Goal: Transaction & Acquisition: Purchase product/service

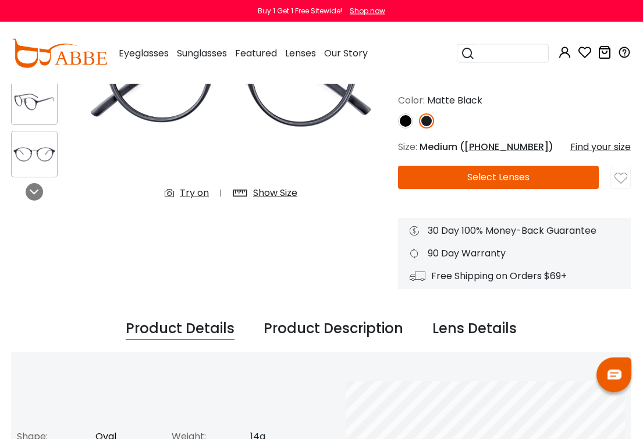
scroll to position [169, 4]
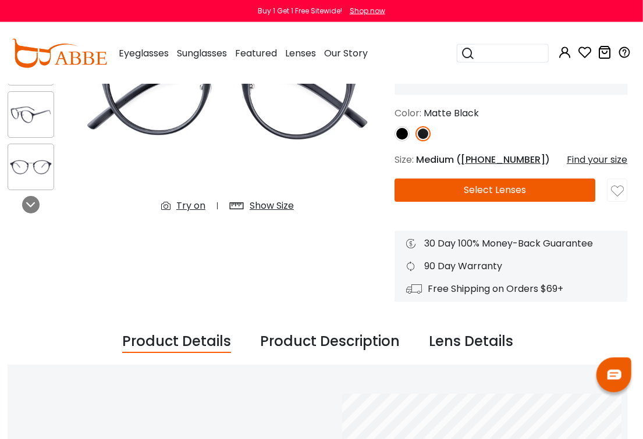
click at [195, 201] on div "Try on" at bounding box center [190, 206] width 29 height 14
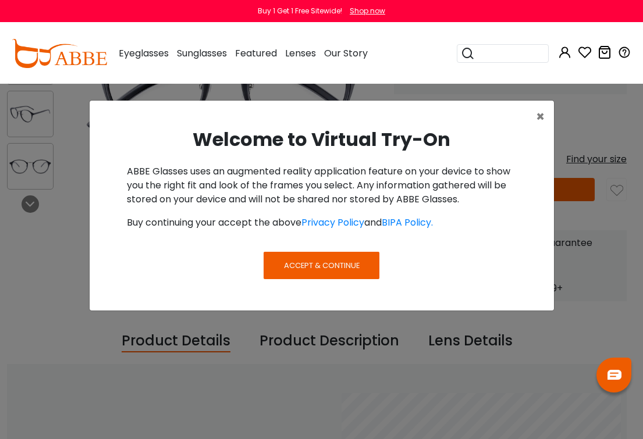
click at [339, 266] on span "Accept & Continue" at bounding box center [322, 265] width 76 height 11
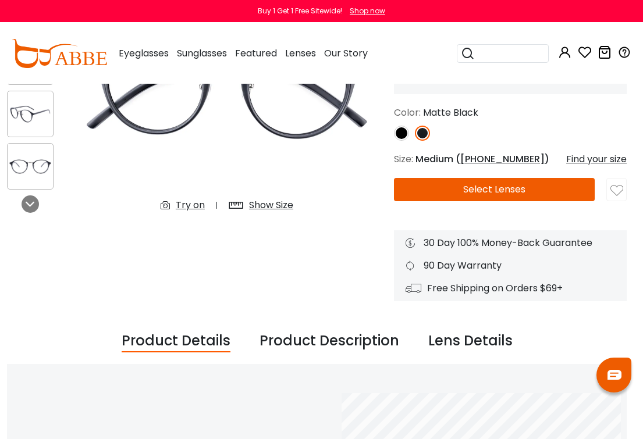
click at [403, 138] on img at bounding box center [401, 133] width 15 height 15
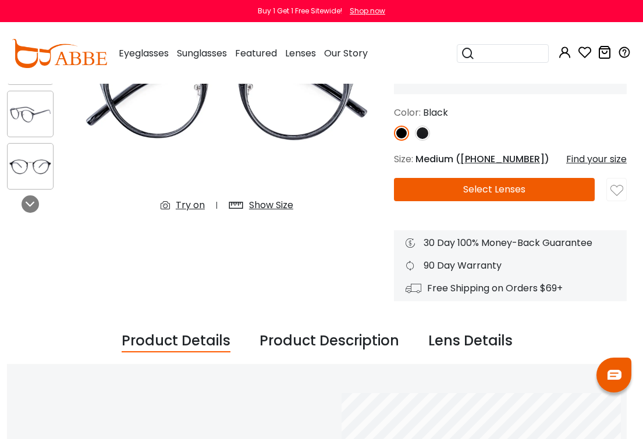
click at [428, 134] on img at bounding box center [422, 133] width 15 height 15
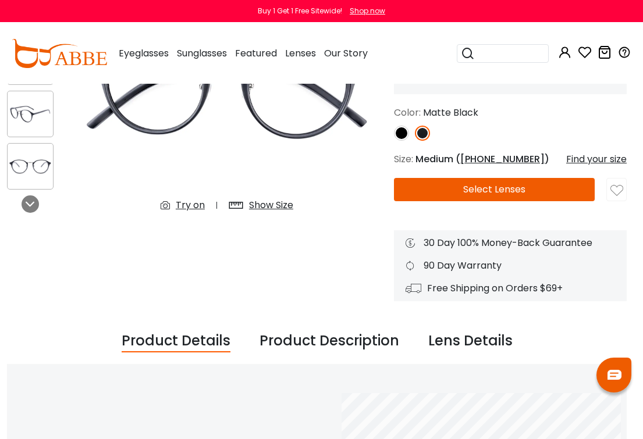
click at [187, 203] on div "Try on" at bounding box center [190, 205] width 29 height 14
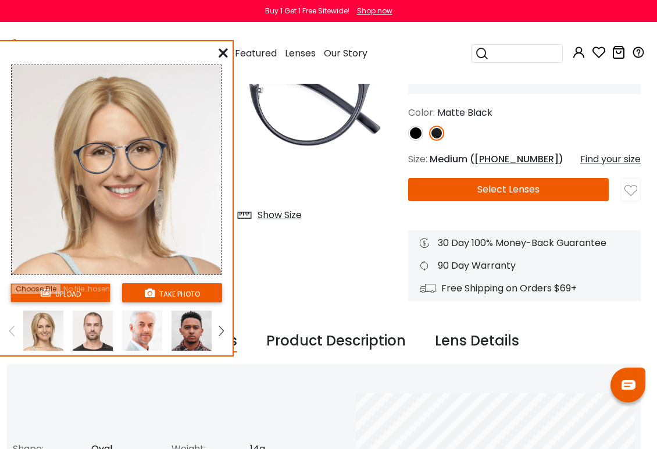
click at [160, 298] on button "take photo" at bounding box center [172, 292] width 100 height 19
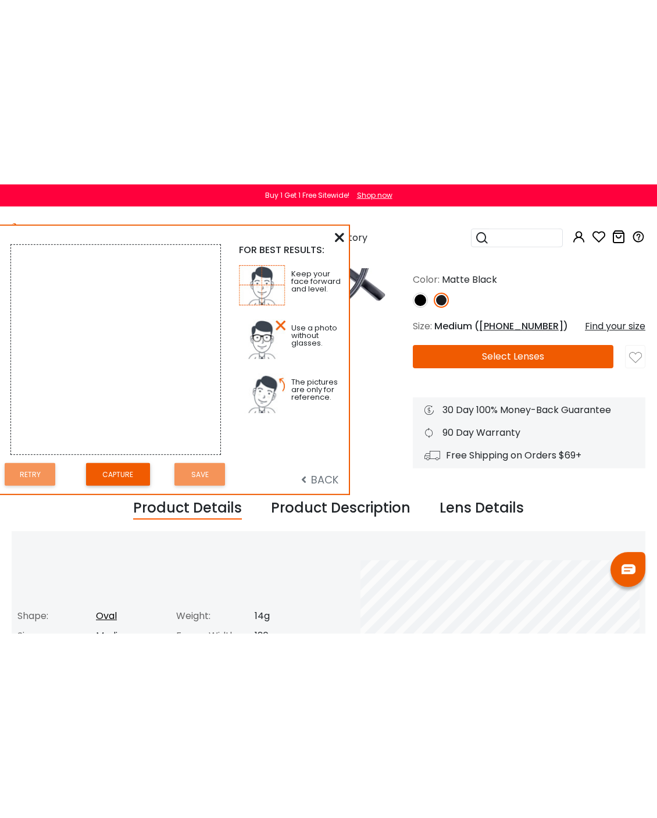
scroll to position [201, 0]
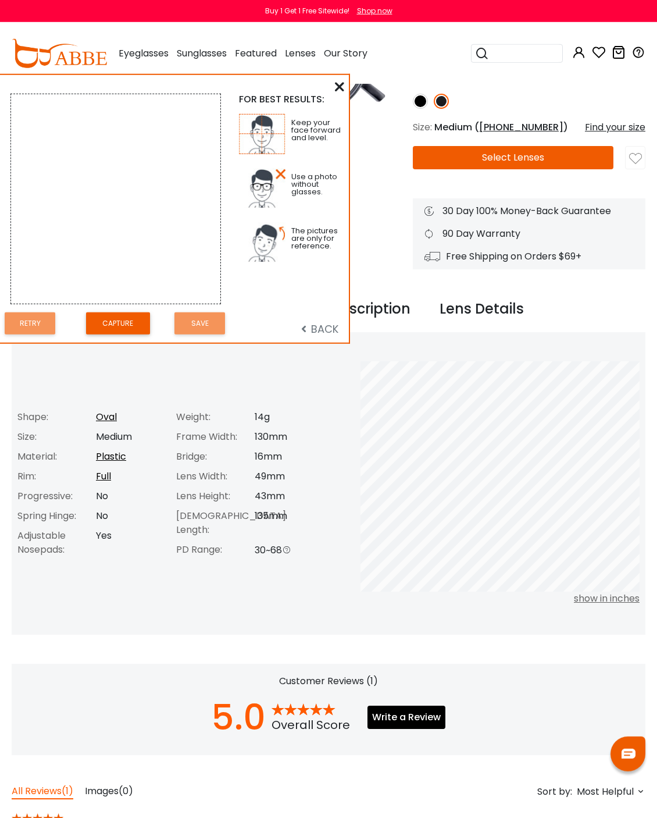
click at [116, 314] on button "Capture" at bounding box center [118, 323] width 64 height 23
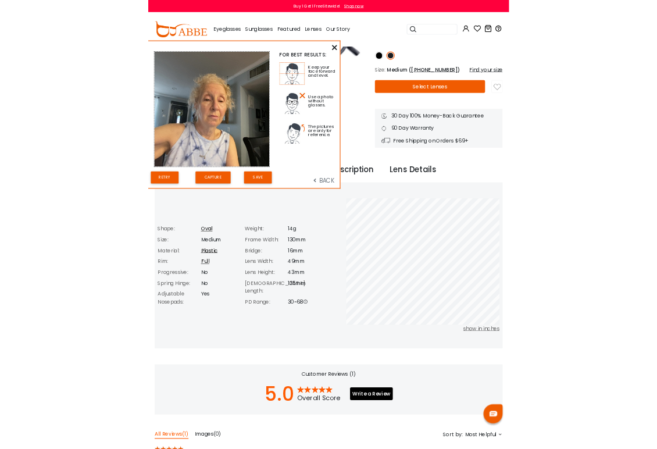
scroll to position [187, 0]
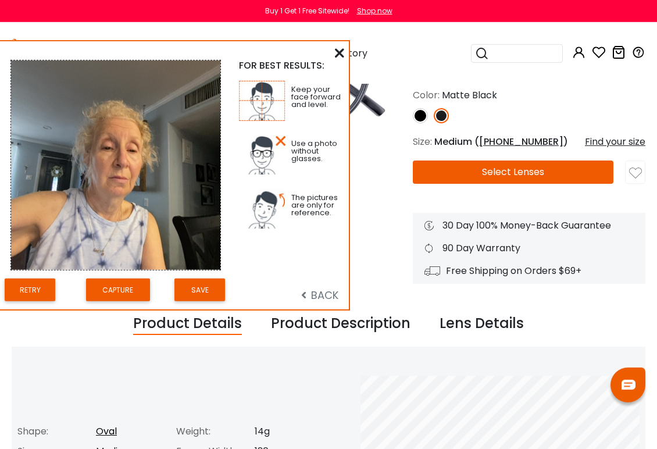
click at [205, 280] on button "Save" at bounding box center [200, 290] width 51 height 23
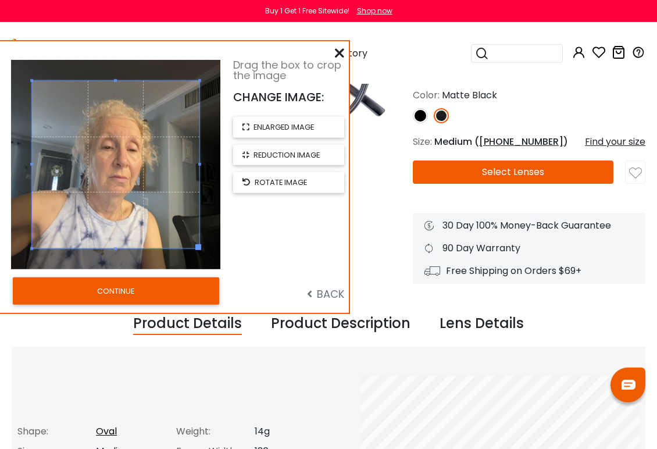
click at [188, 283] on button "CONTINUE" at bounding box center [116, 290] width 207 height 27
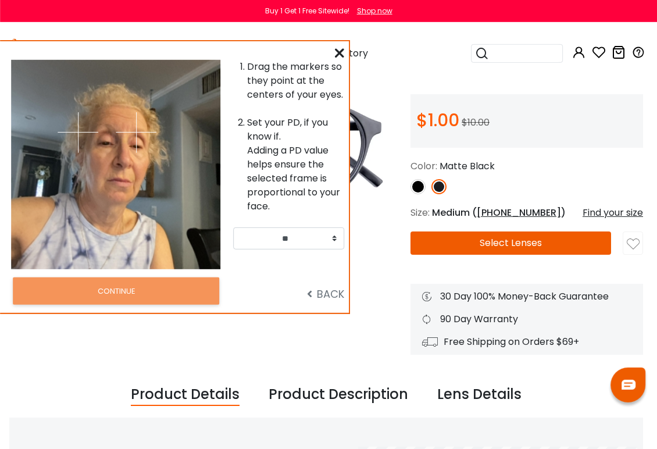
scroll to position [116, 0]
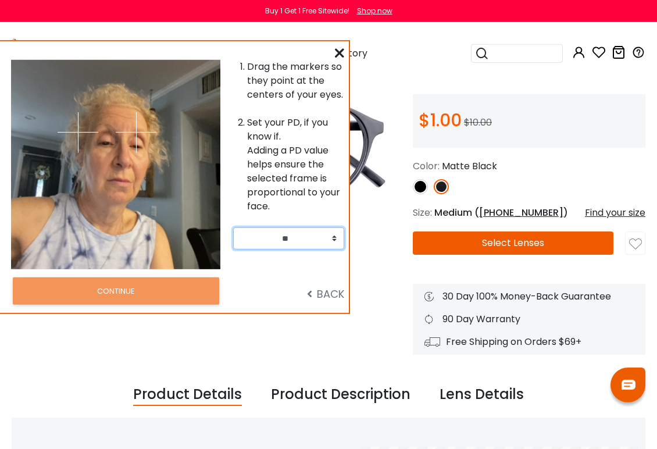
click at [336, 241] on select "** ** ** ** ** ** ** ** ** ** ** ** ** ** ** ** ** ** ** ** ** ** ** ** ** ** *…" at bounding box center [288, 238] width 111 height 22
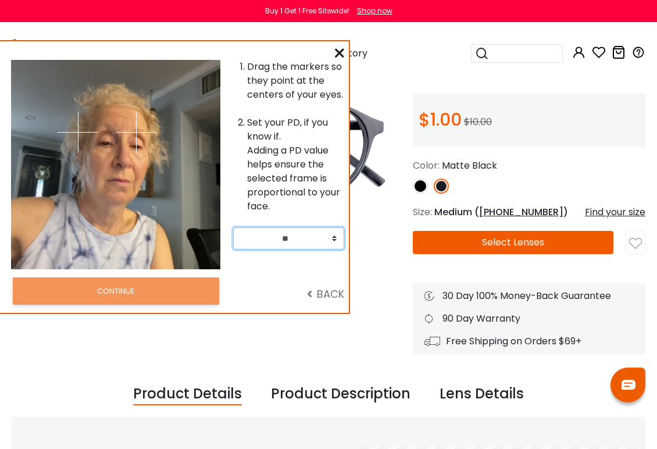
select select "**"
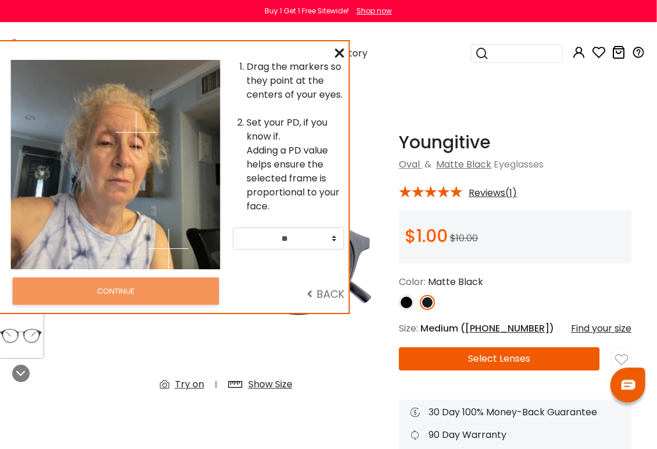
scroll to position [0, 15]
click at [181, 392] on div "Try on" at bounding box center [189, 385] width 29 height 14
click at [196, 383] on div "Try on" at bounding box center [189, 385] width 29 height 14
click at [339, 56] on icon at bounding box center [339, 52] width 9 height 9
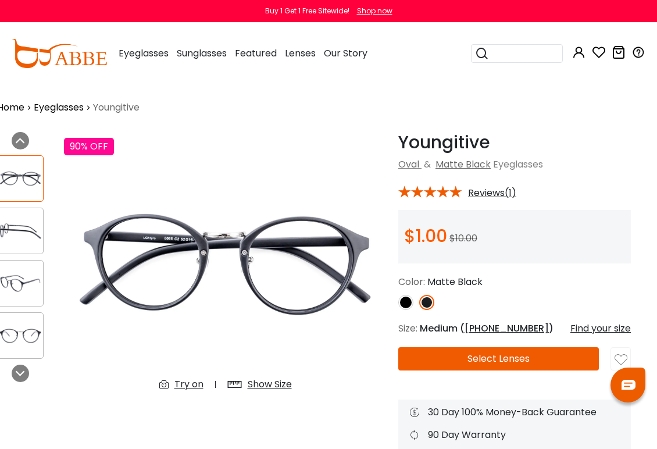
click at [179, 382] on div "Try on" at bounding box center [189, 385] width 29 height 14
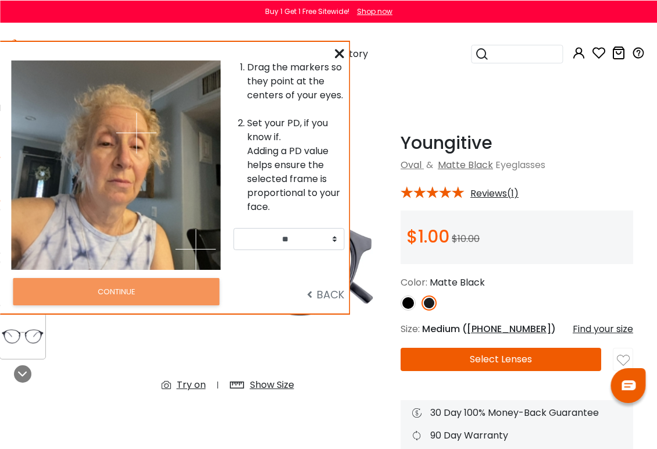
scroll to position [0, 12]
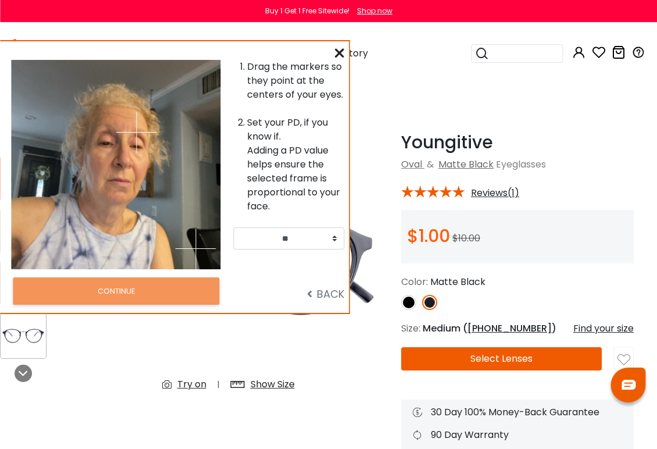
click at [68, 262] on div at bounding box center [63, 164] width 105 height 209
click at [180, 385] on div "Try on" at bounding box center [191, 385] width 29 height 14
click at [332, 54] on div "Drag the markers so they point at the centers of your eyes. Set your PD, if you…" at bounding box center [174, 176] width 349 height 271
click at [340, 51] on icon at bounding box center [339, 52] width 9 height 9
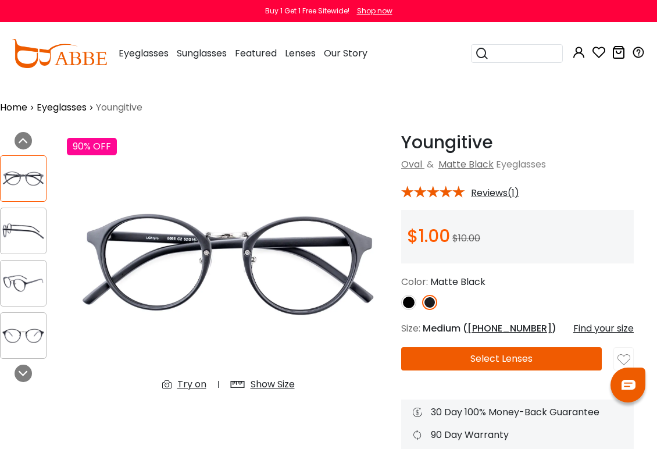
click at [191, 371] on img at bounding box center [228, 266] width 323 height 269
click at [177, 387] on icon at bounding box center [169, 385] width 15 height 14
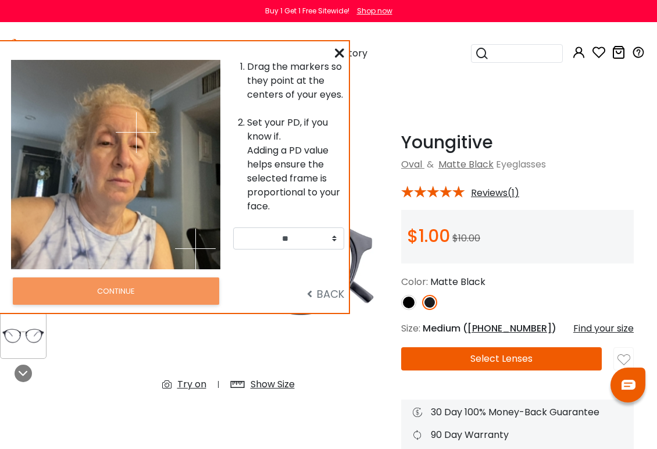
click at [327, 296] on span "BACK" at bounding box center [325, 294] width 37 height 15
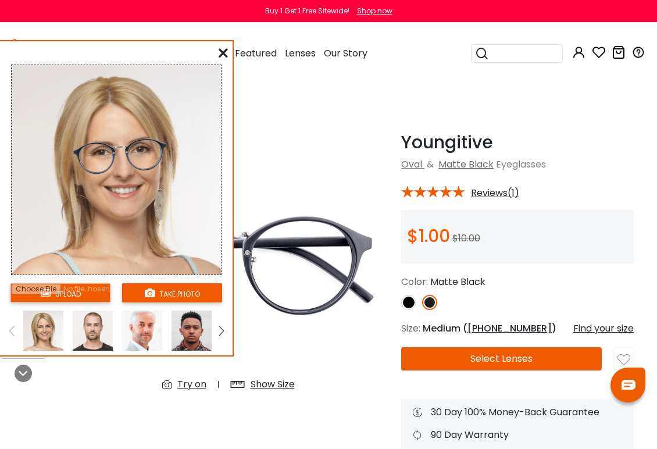
click at [219, 332] on img at bounding box center [221, 331] width 5 height 10
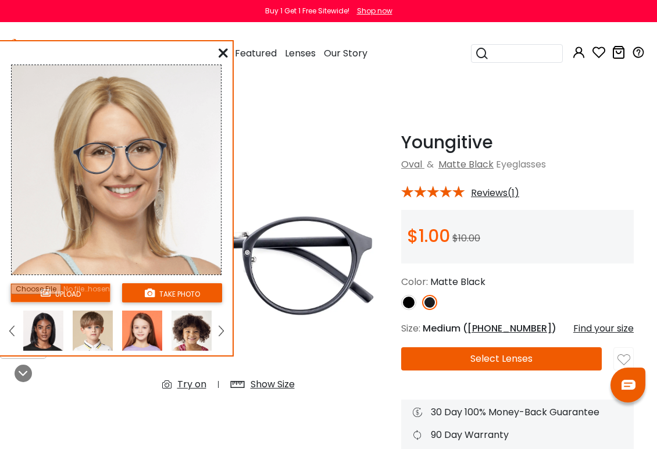
click at [219, 334] on img at bounding box center [221, 331] width 5 height 10
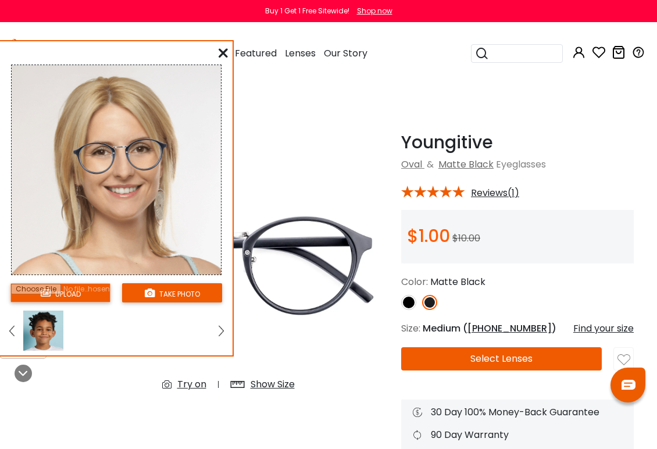
click at [16, 325] on link at bounding box center [12, 331] width 15 height 40
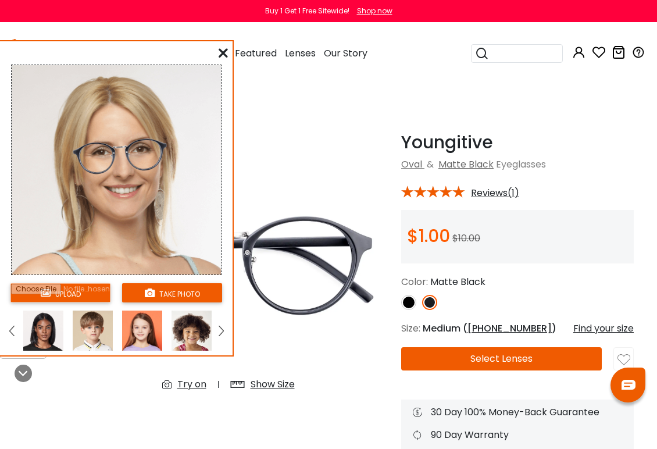
click at [19, 326] on link at bounding box center [12, 331] width 15 height 40
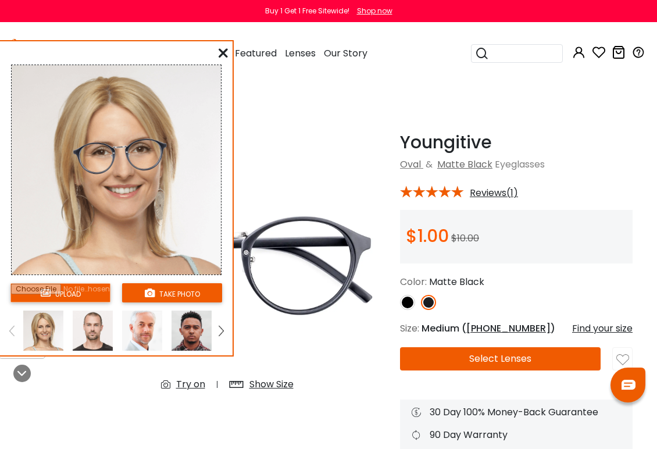
click at [31, 329] on img at bounding box center [43, 331] width 40 height 40
click at [563, 361] on button "Select Lenses" at bounding box center [500, 358] width 201 height 23
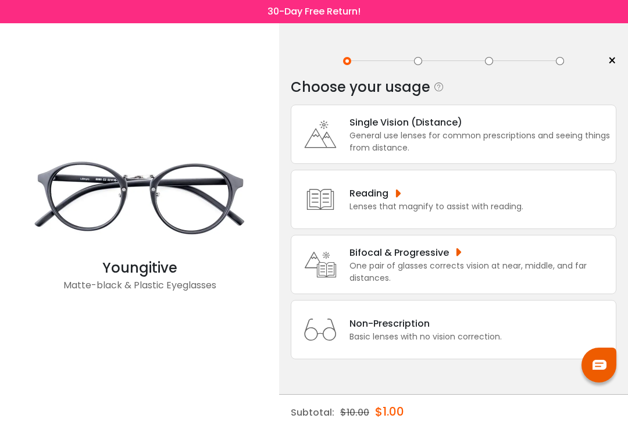
click at [535, 276] on div "One pair of glasses corrects vision at near, middle, and far distances." at bounding box center [480, 272] width 261 height 24
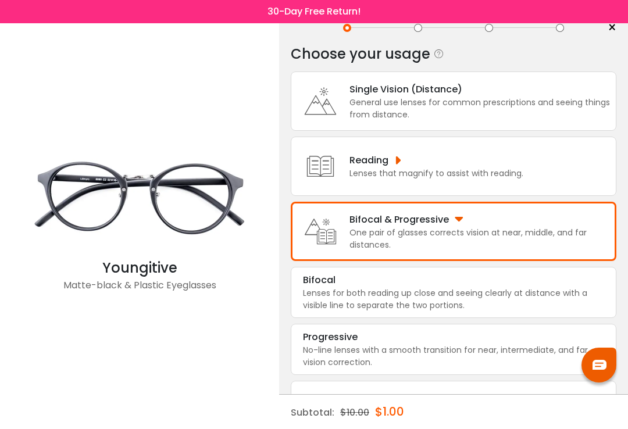
scroll to position [34, 0]
click at [539, 360] on div "No-line lenses with a smooth transition for near, intermediate, and far vision …" at bounding box center [453, 356] width 301 height 24
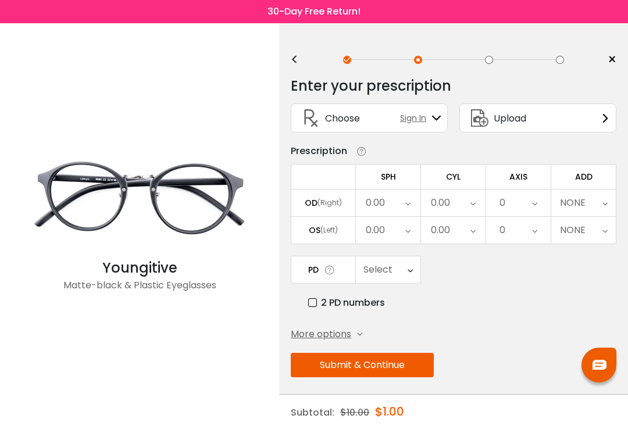
scroll to position [0, 0]
